Goal: Transaction & Acquisition: Purchase product/service

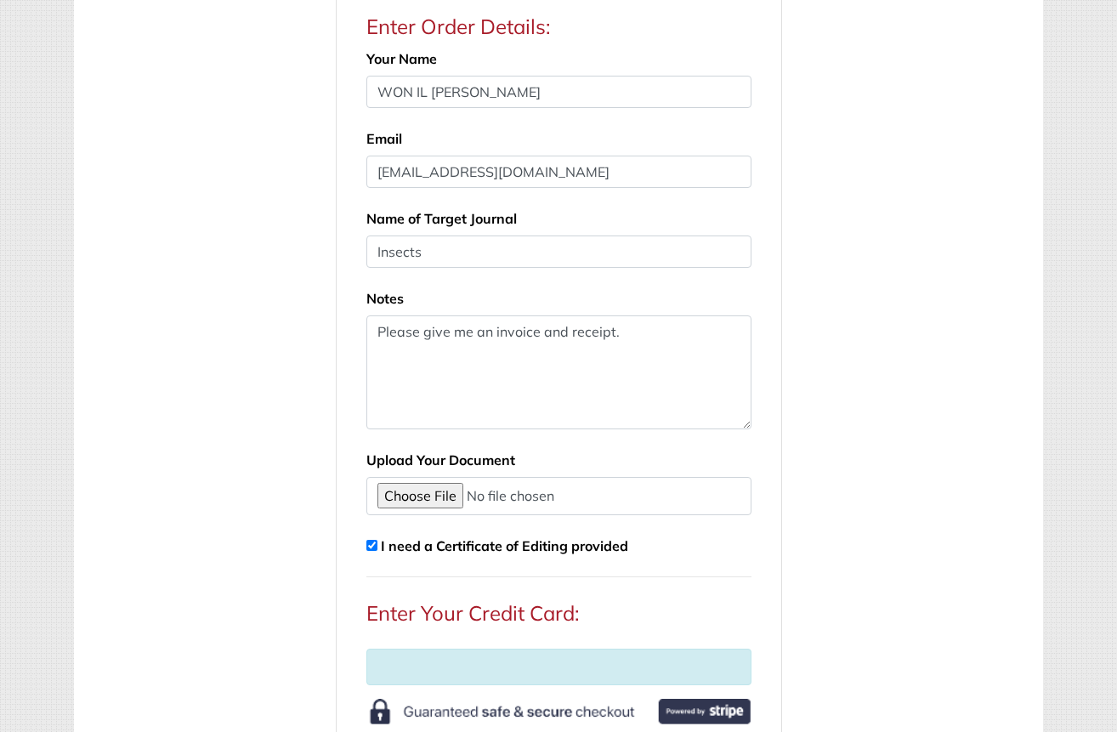
scroll to position [595, 0]
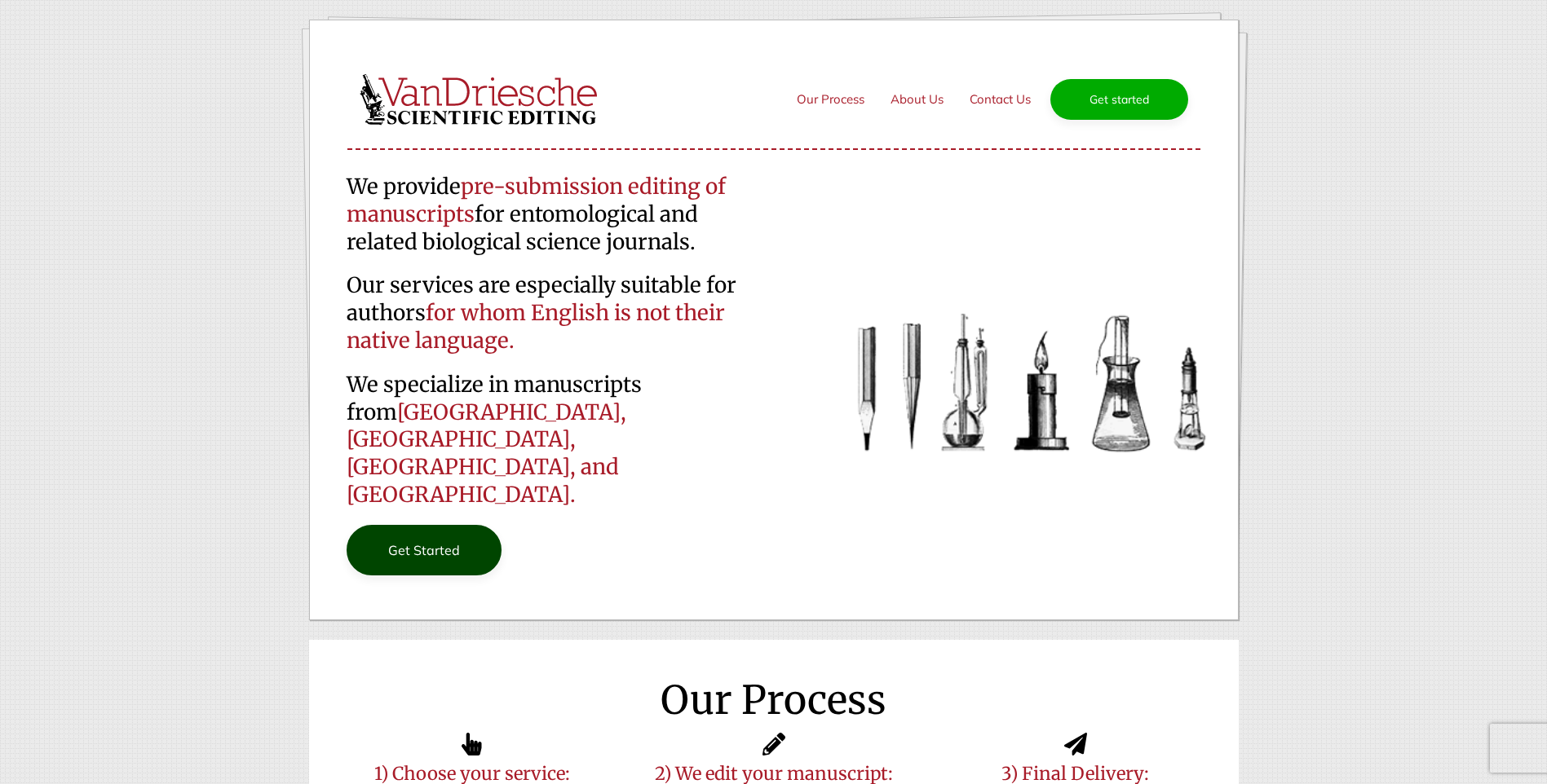
click at [424, 525] on link "Get Started" at bounding box center [423, 550] width 155 height 51
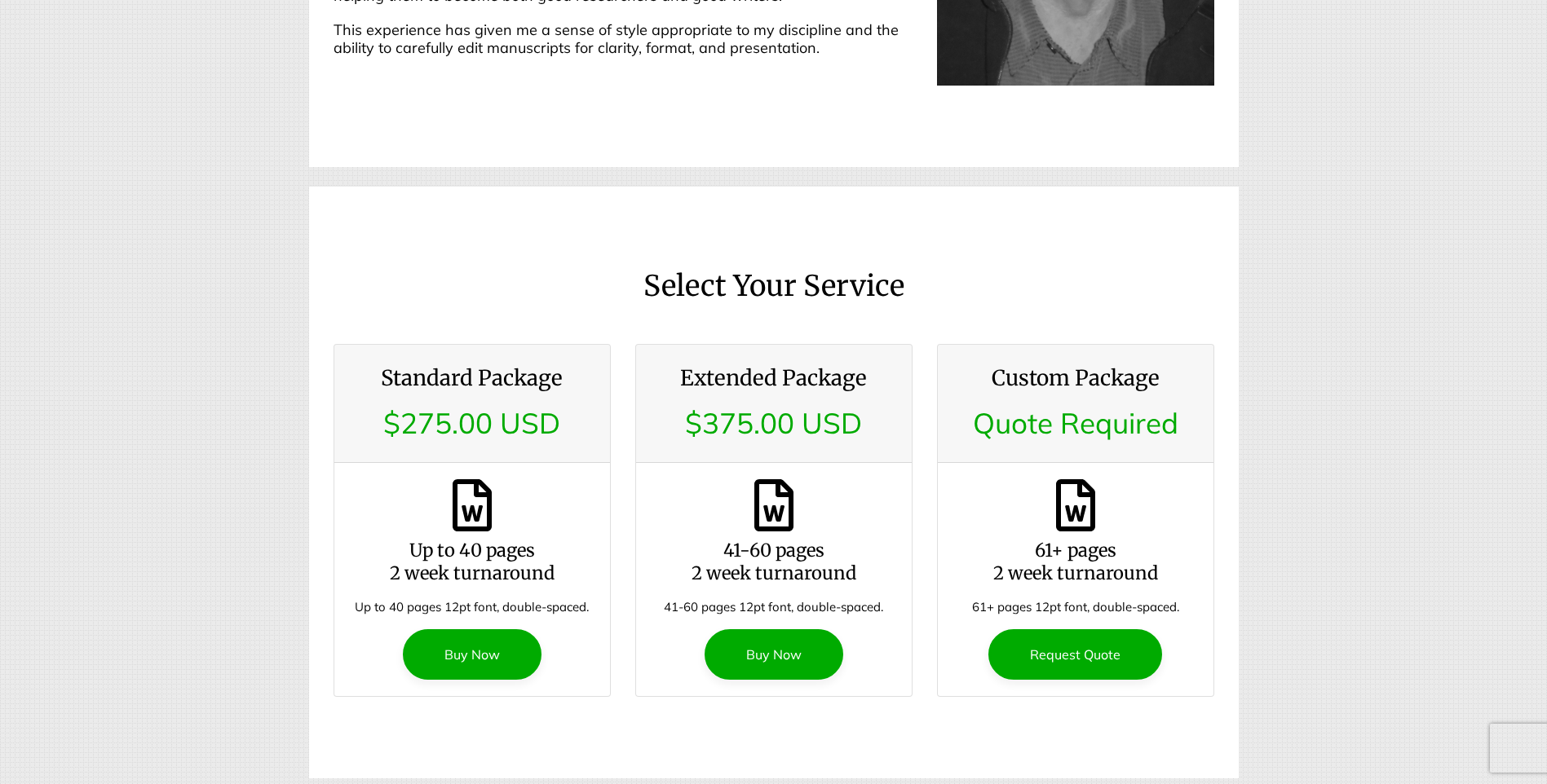
scroll to position [1846, 0]
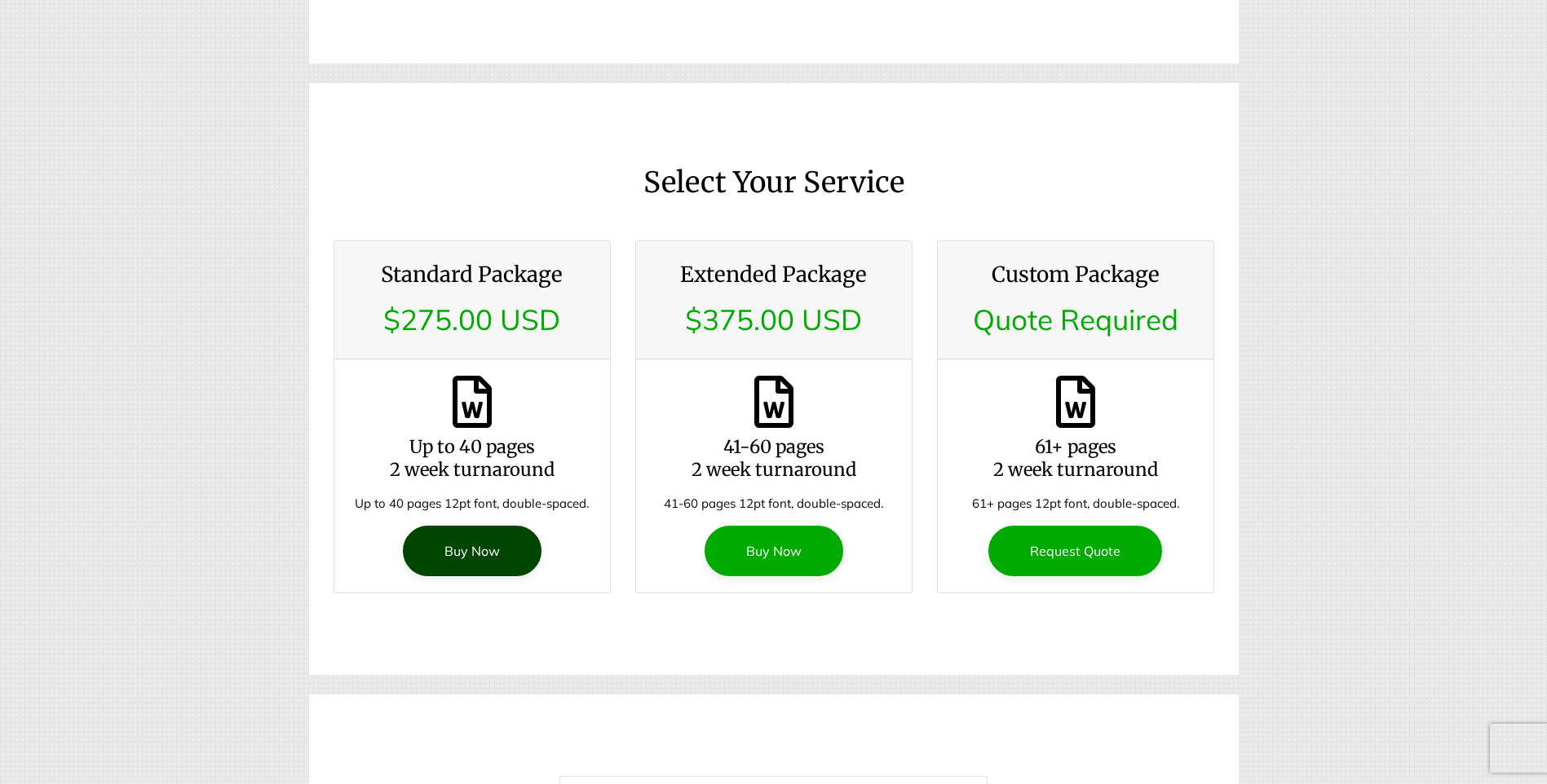
click at [457, 526] on link "Buy Now" at bounding box center [472, 551] width 138 height 51
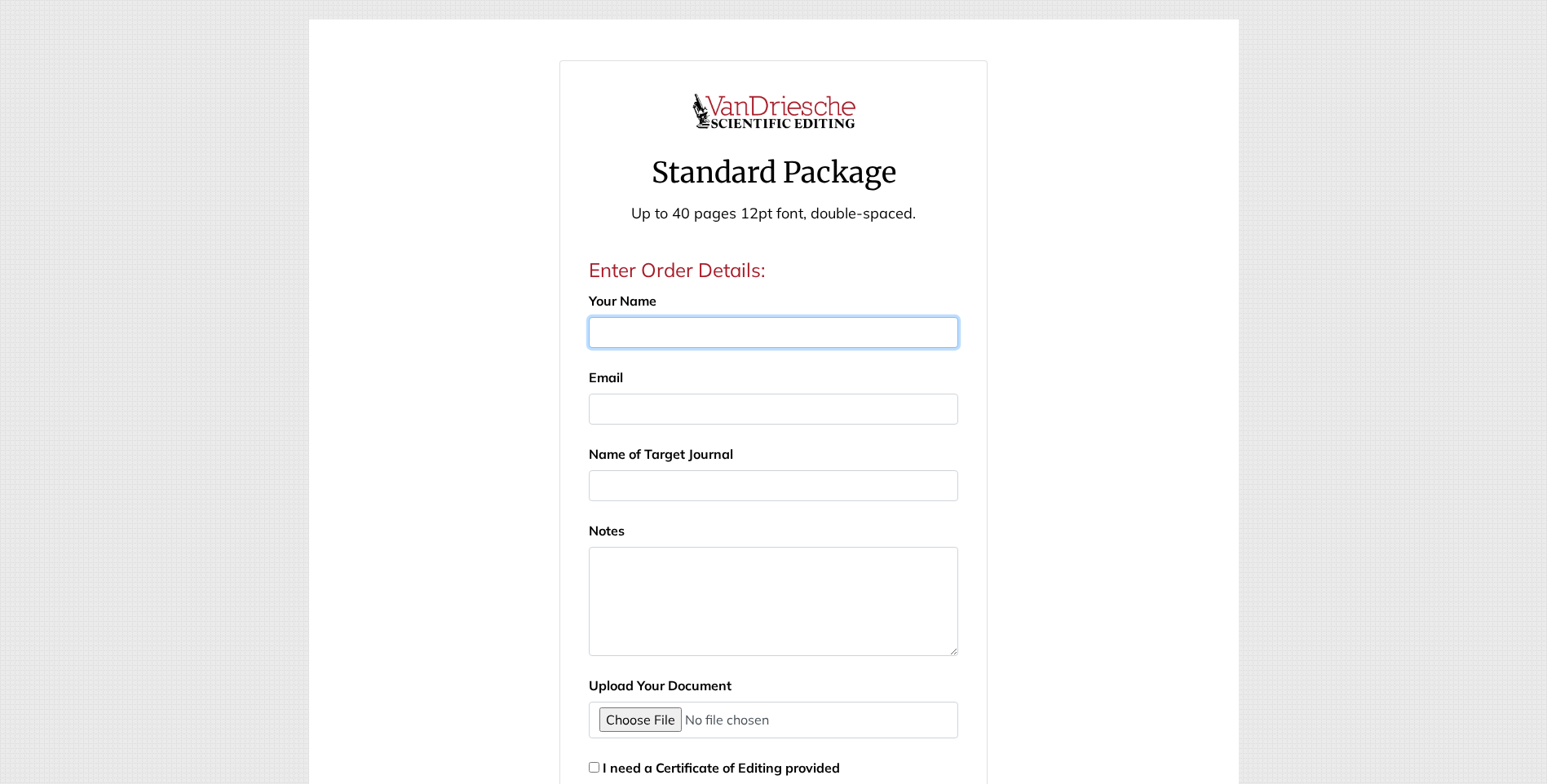
click at [682, 335] on input "Your Name" at bounding box center [774, 333] width 369 height 31
type input "WON IL [PERSON_NAME]"
type input "[EMAIL_ADDRESS][DOMAIN_NAME]"
type input "Insects"
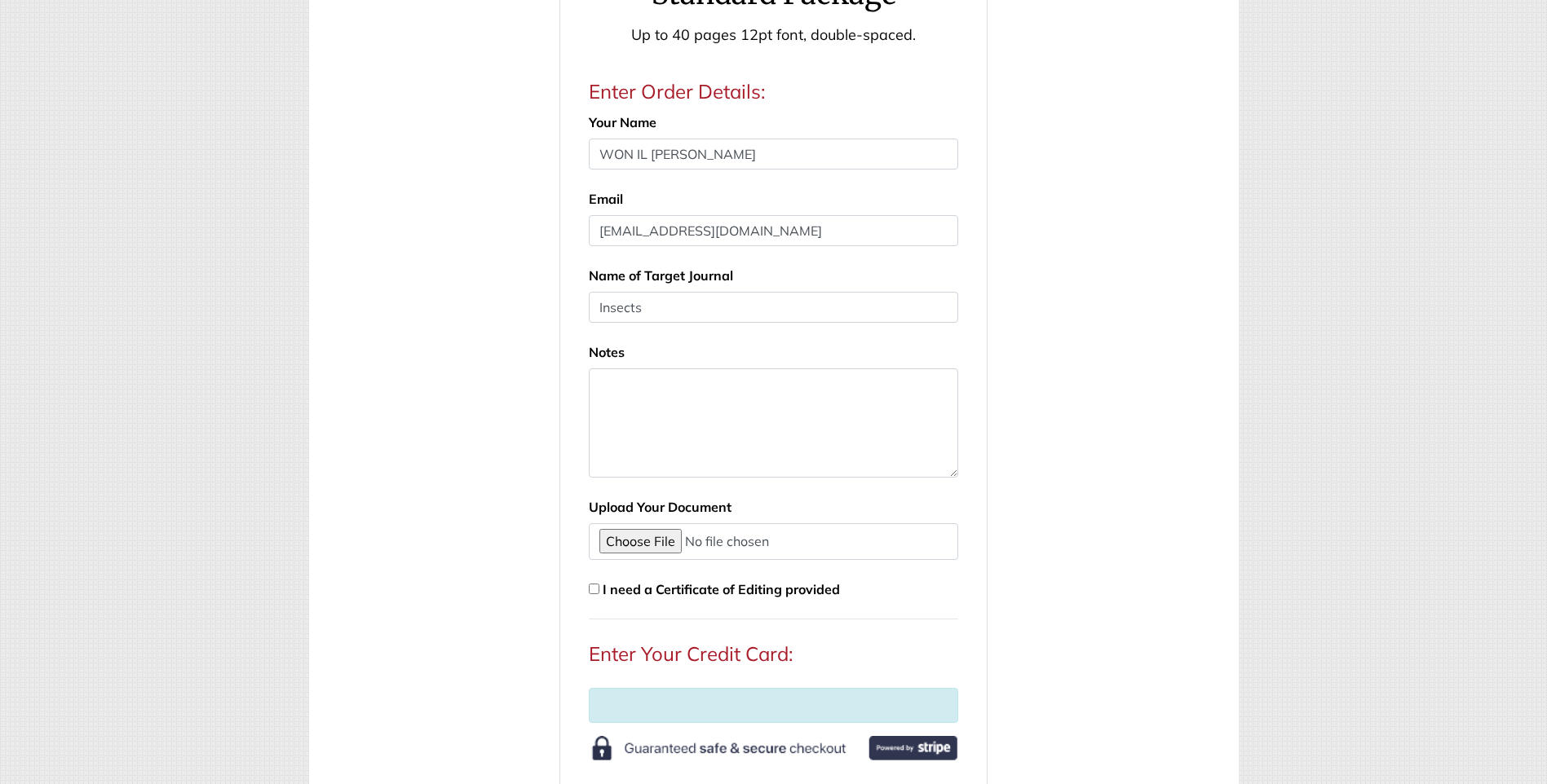
scroll to position [166, 0]
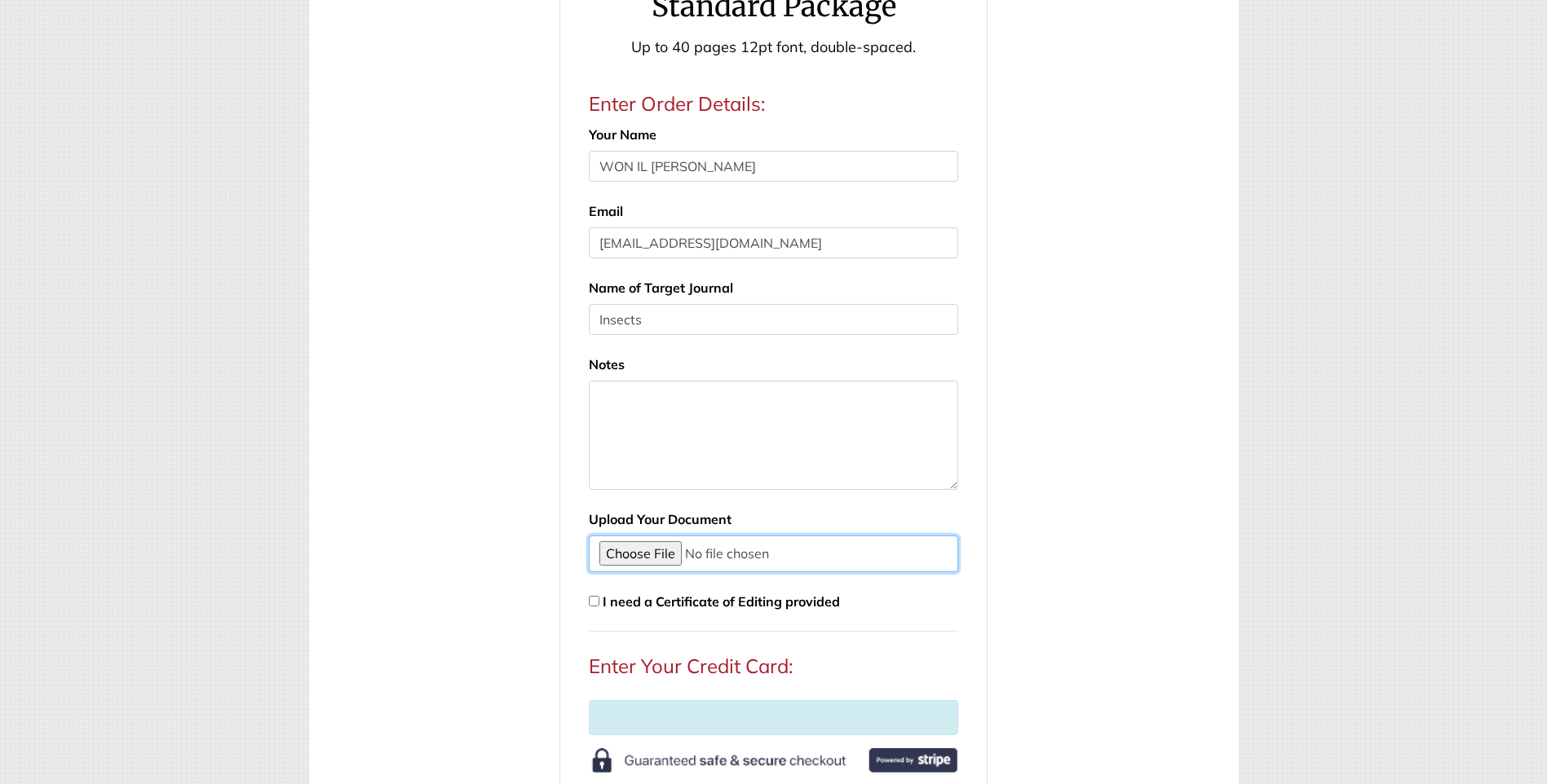
click at [639, 557] on input "file" at bounding box center [774, 554] width 369 height 36
type input "C:\fakepath\pinecaterpillar_matrix_model_20250813-1.docx"
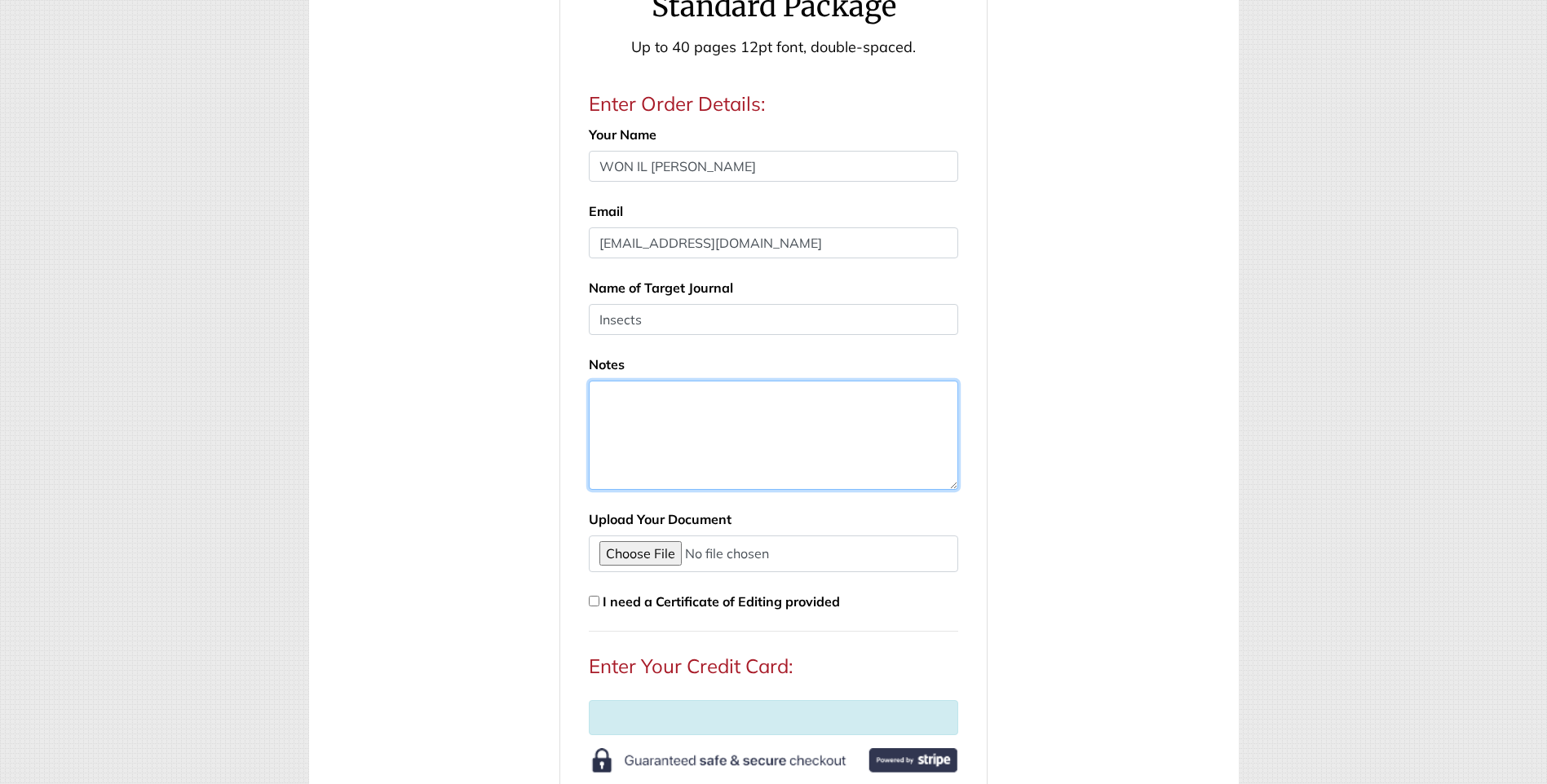
click at [739, 422] on textarea at bounding box center [774, 436] width 369 height 109
type textarea "Please give me an invoice and a receipt."
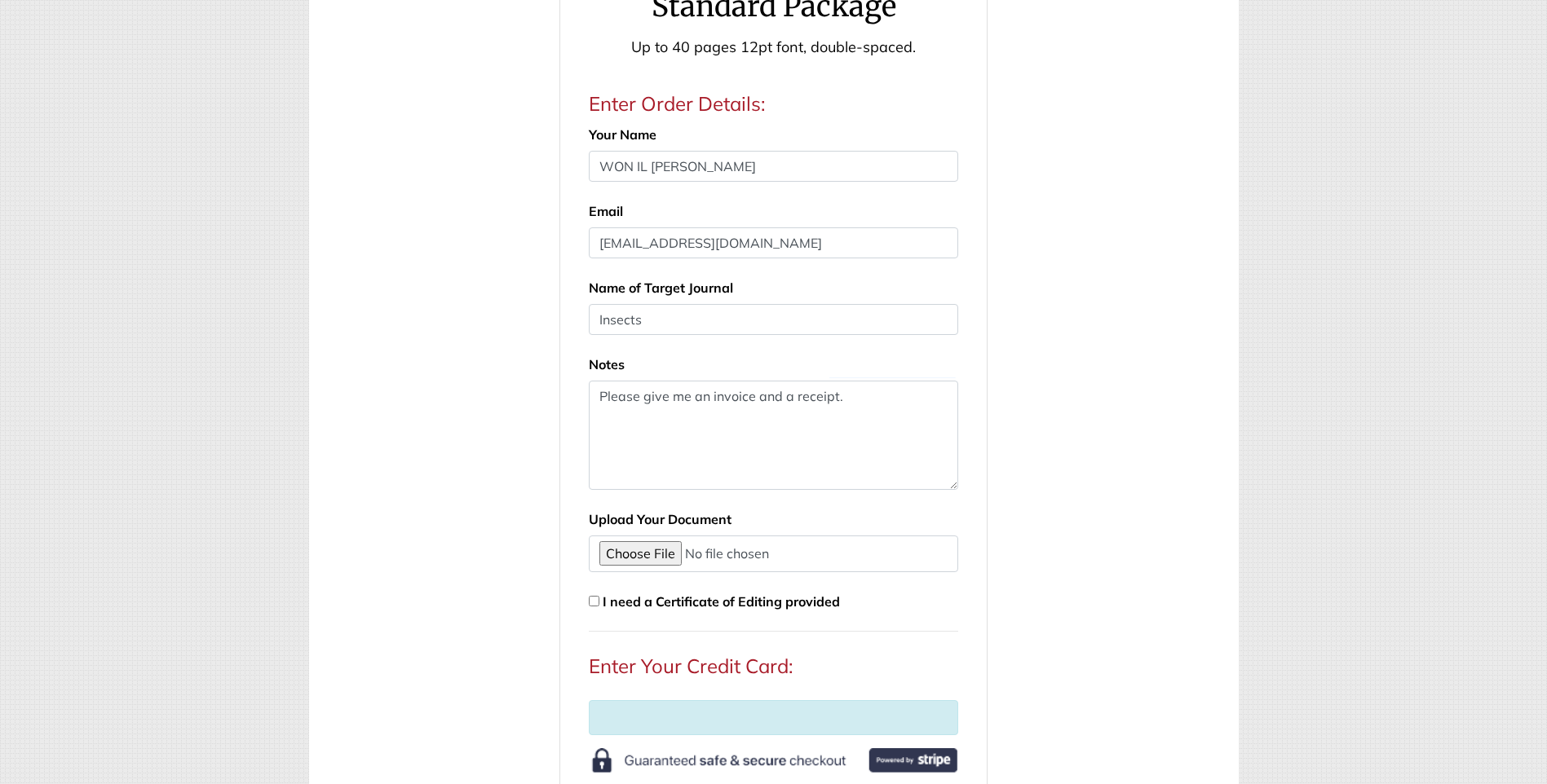
click at [593, 604] on input "checkbox" at bounding box center [594, 601] width 11 height 11
checkbox input "true"
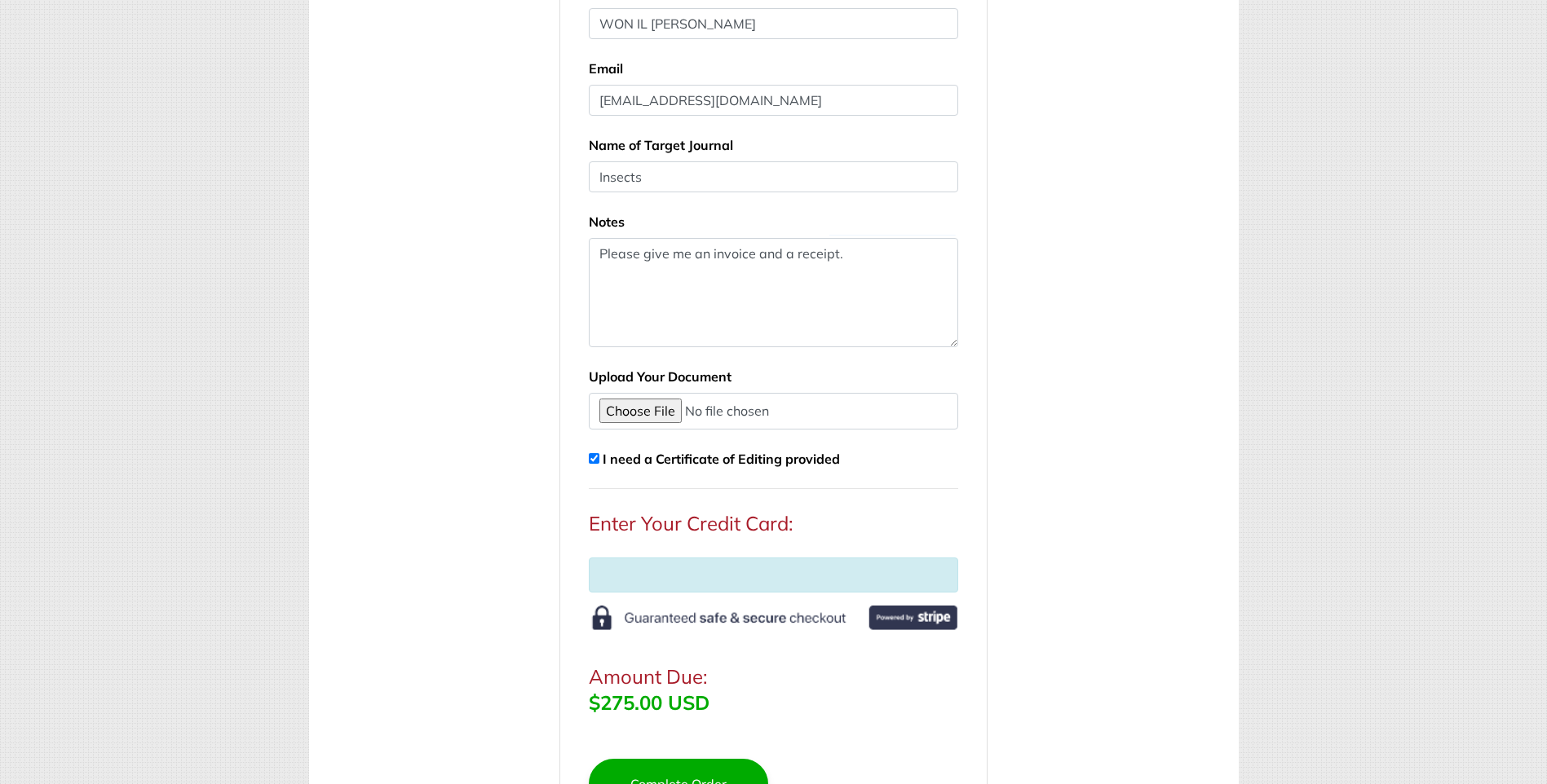
scroll to position [329, 0]
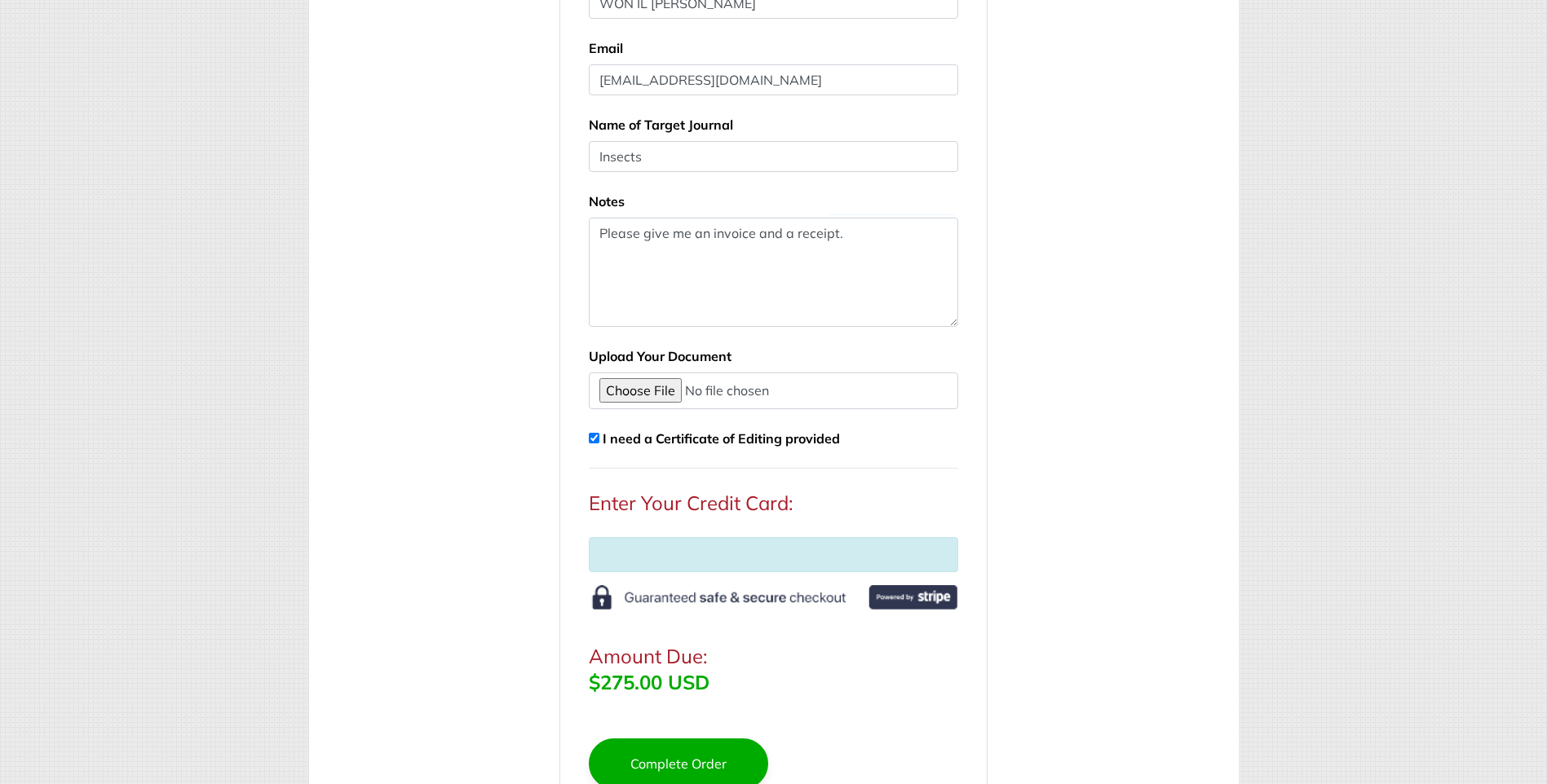
click at [683, 567] on div at bounding box center [774, 555] width 369 height 36
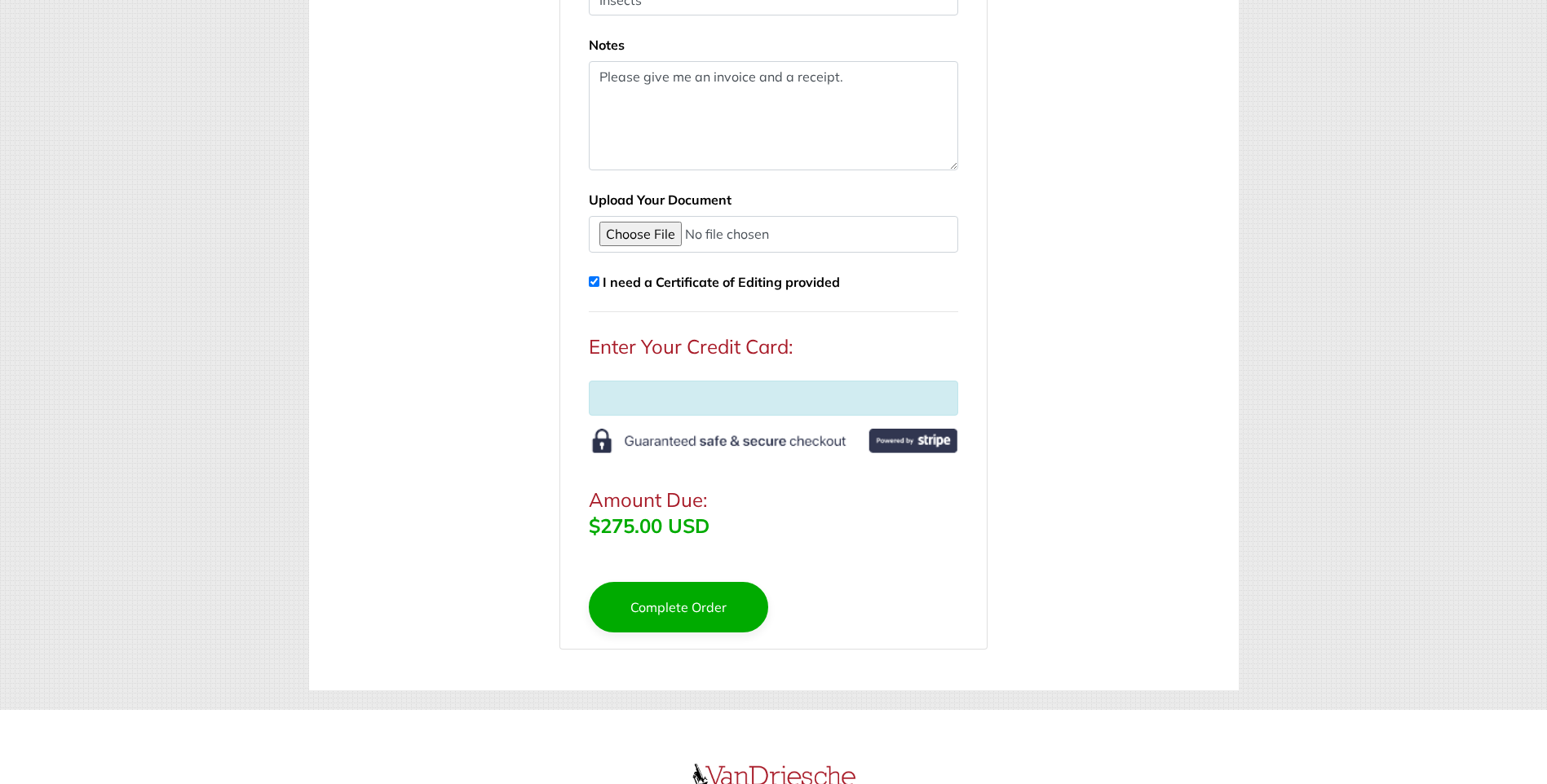
scroll to position [492, 0]
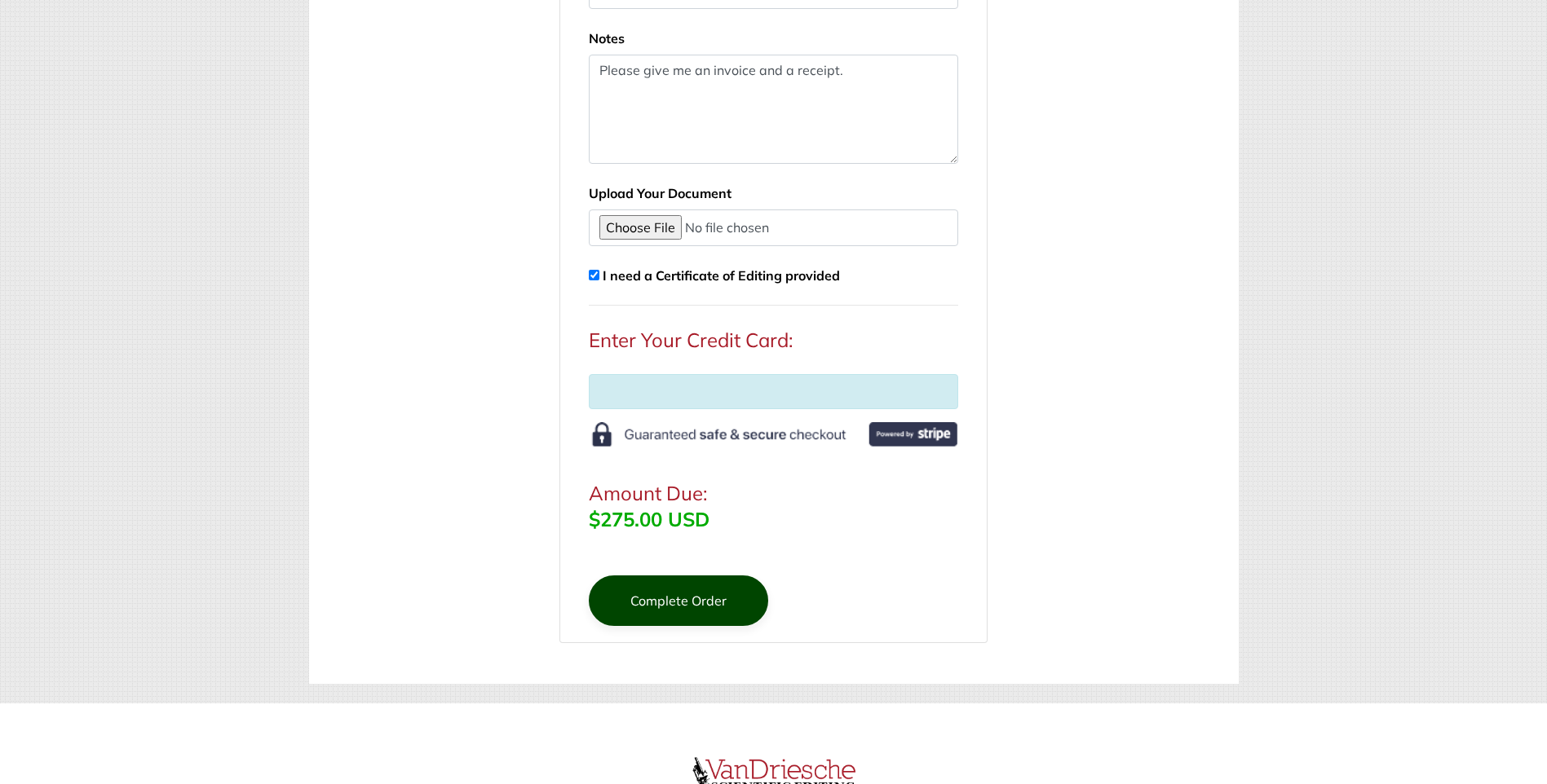
click at [657, 602] on button "Complete Order" at bounding box center [678, 601] width 179 height 51
